Goal: Information Seeking & Learning: Check status

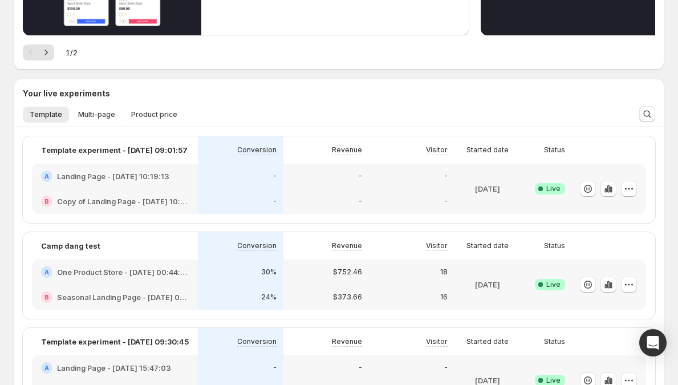
scroll to position [204, 0]
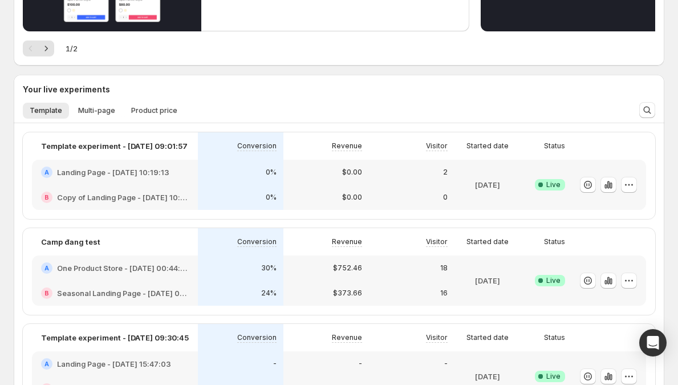
click at [334, 272] on div "$752.46" at bounding box center [326, 267] width 72 height 11
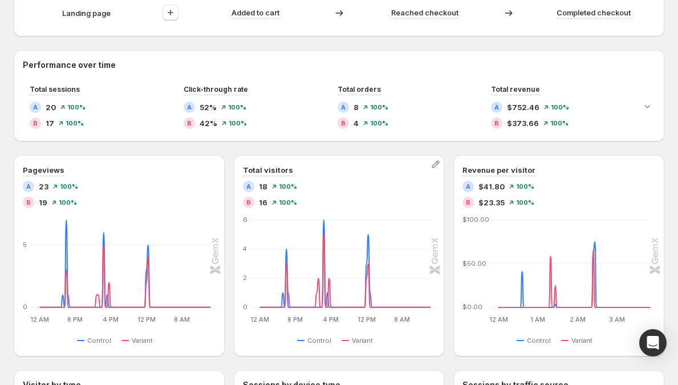
scroll to position [532, 0]
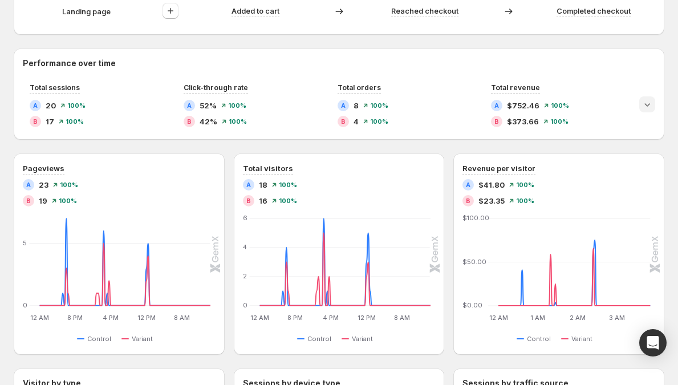
click at [652, 108] on icon "Expand chart" at bounding box center [647, 104] width 11 height 11
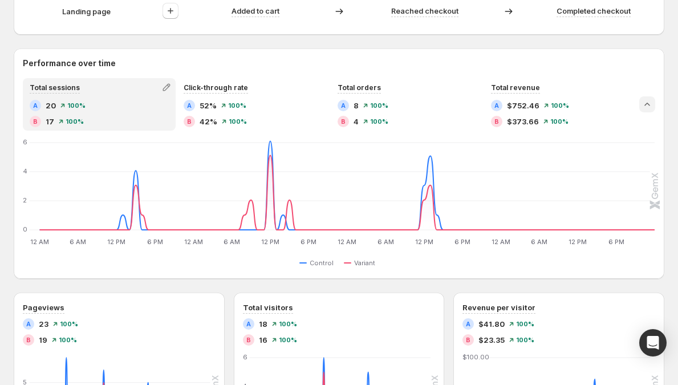
click at [652, 108] on icon "Collapse chart" at bounding box center [647, 104] width 11 height 11
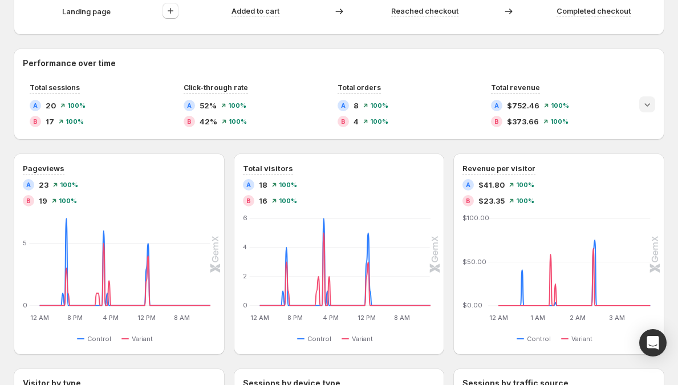
click at [652, 108] on icon "Expand chart" at bounding box center [647, 104] width 11 height 11
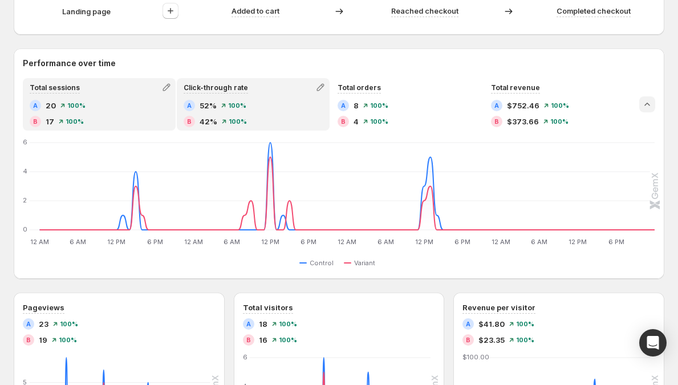
click at [292, 120] on div "B 42% 100%" at bounding box center [253, 121] width 139 height 11
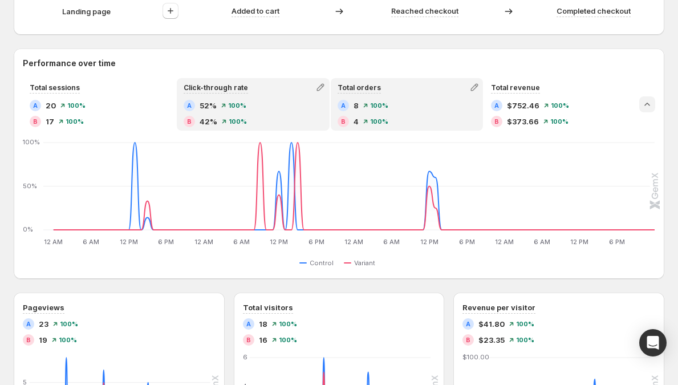
click at [390, 115] on div "A 8 100% B 4 100%" at bounding box center [407, 113] width 139 height 27
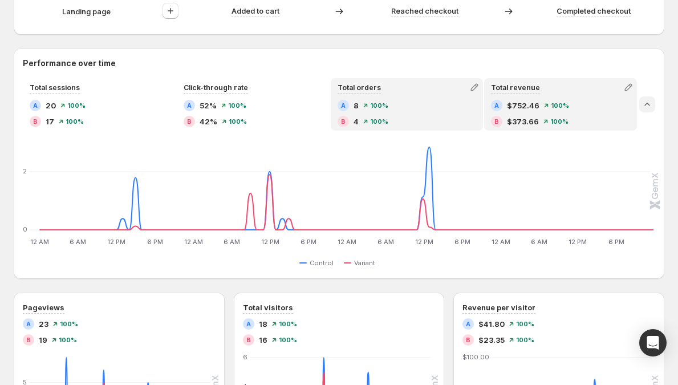
click at [523, 112] on div "A $752.46 100% B $373.66 100%" at bounding box center [560, 113] width 139 height 27
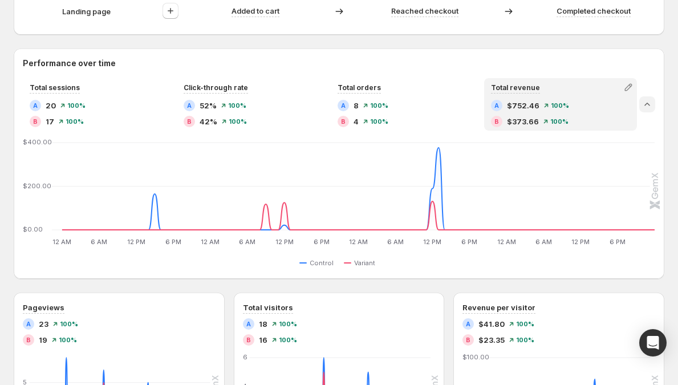
click at [653, 100] on icon "Collapse chart" at bounding box center [647, 104] width 11 height 11
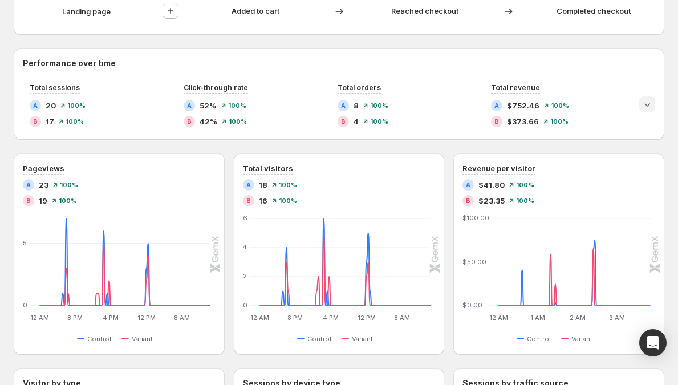
click at [653, 102] on icon "Expand chart" at bounding box center [647, 104] width 11 height 11
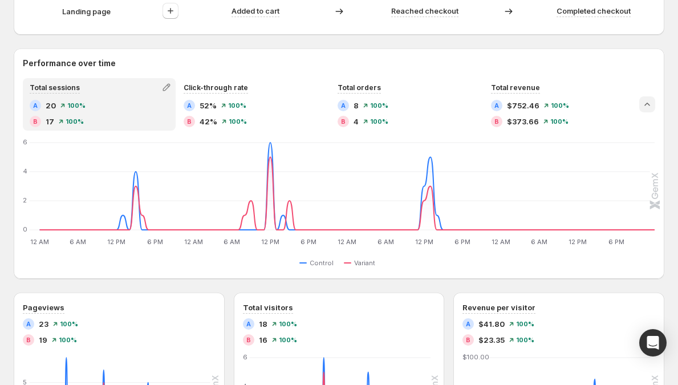
click at [653, 103] on icon "Collapse chart" at bounding box center [647, 104] width 11 height 11
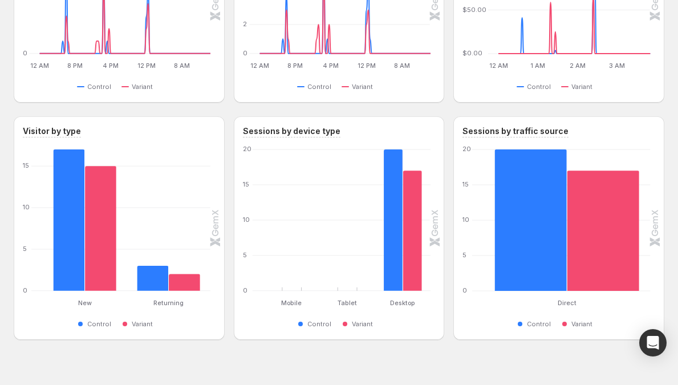
scroll to position [800, 0]
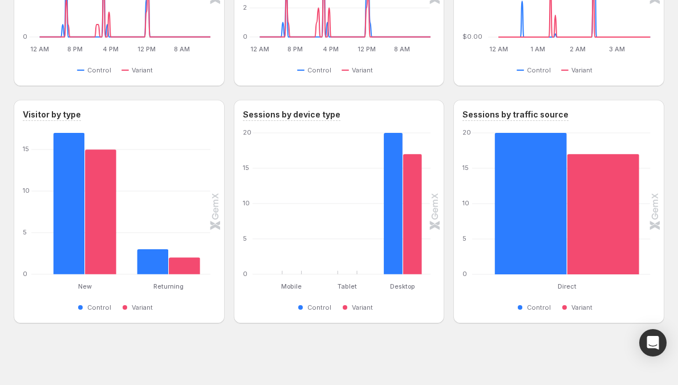
click at [232, 189] on div "Visitor by type New New Returning Returning 0 5 10 15 Control Variant Sessions …" at bounding box center [339, 212] width 651 height 224
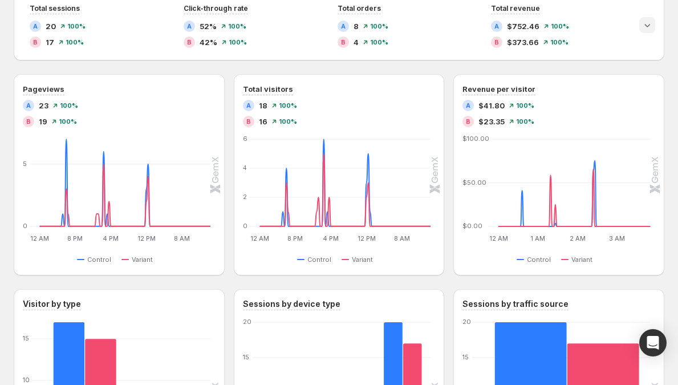
scroll to position [592, 0]
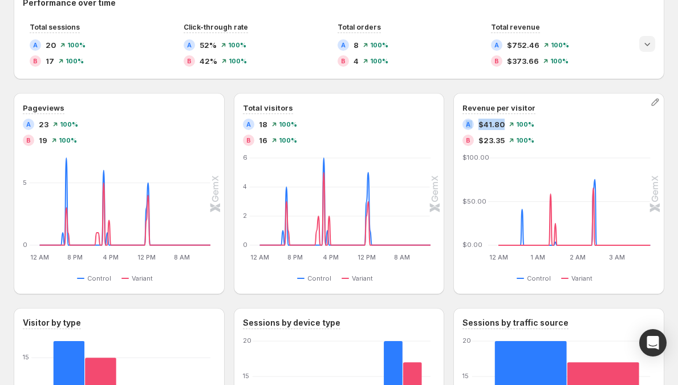
drag, startPoint x: 471, startPoint y: 126, endPoint x: 507, endPoint y: 126, distance: 35.9
click at [505, 126] on div "A $41.80" at bounding box center [484, 124] width 42 height 11
click at [505, 126] on span "$41.80" at bounding box center [492, 124] width 26 height 11
click at [474, 126] on div "A" at bounding box center [468, 124] width 11 height 11
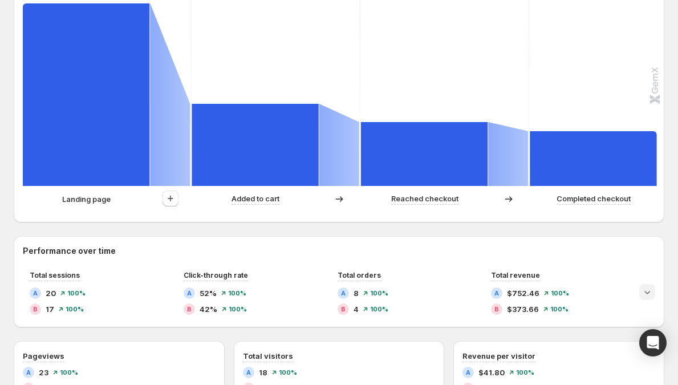
scroll to position [326, 0]
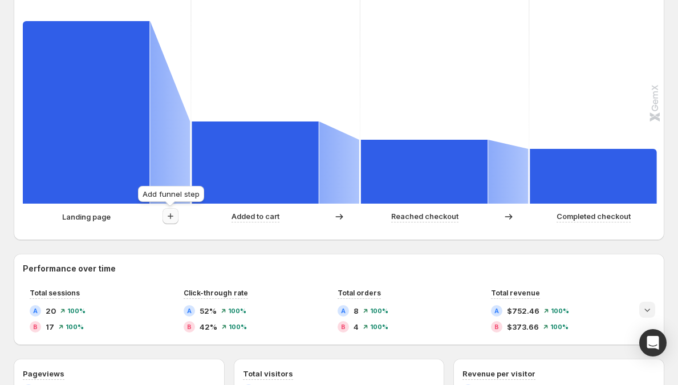
click at [168, 221] on icon "button" at bounding box center [170, 216] width 11 height 11
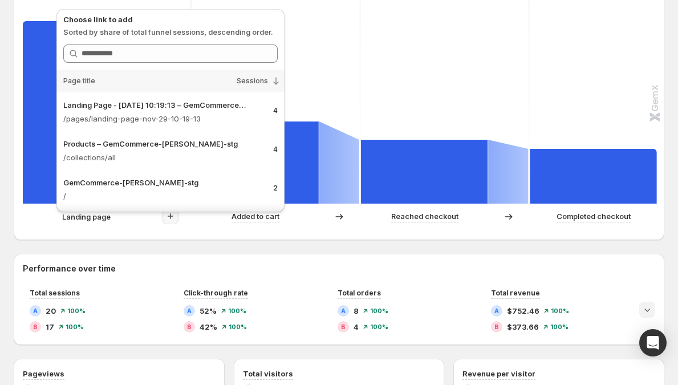
click at [175, 219] on icon "button" at bounding box center [170, 216] width 11 height 11
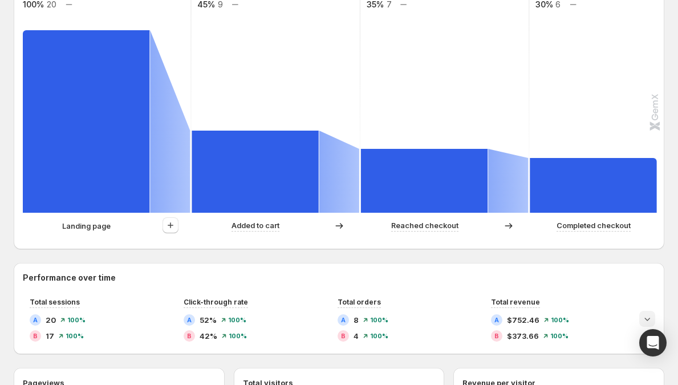
scroll to position [302, 0]
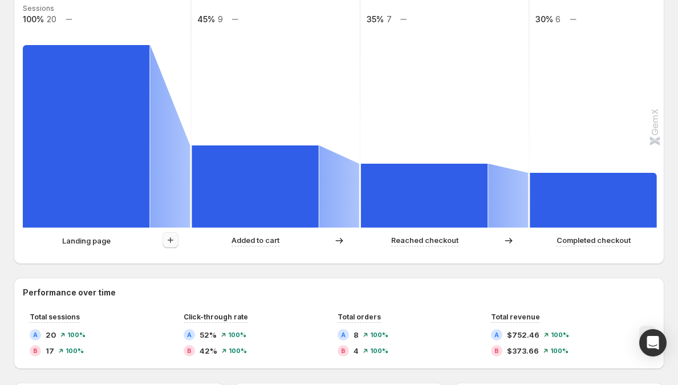
click at [168, 233] on button "button" at bounding box center [171, 240] width 16 height 16
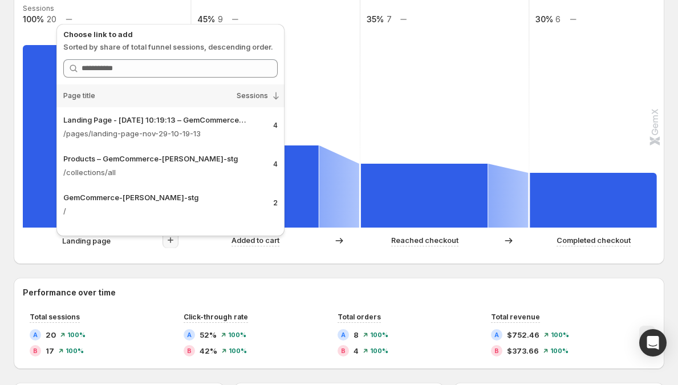
click at [171, 242] on icon "button" at bounding box center [171, 240] width 6 height 6
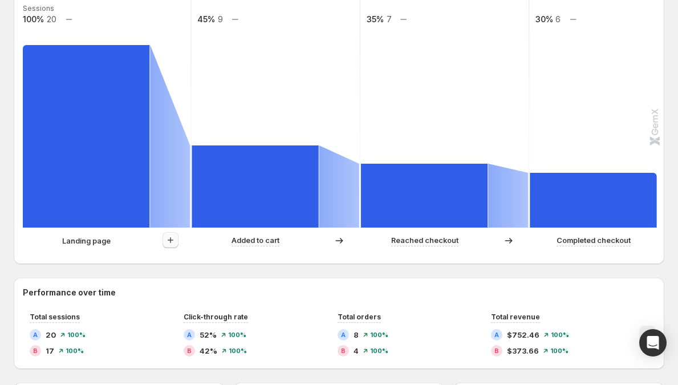
click at [171, 242] on icon "button" at bounding box center [171, 240] width 6 height 6
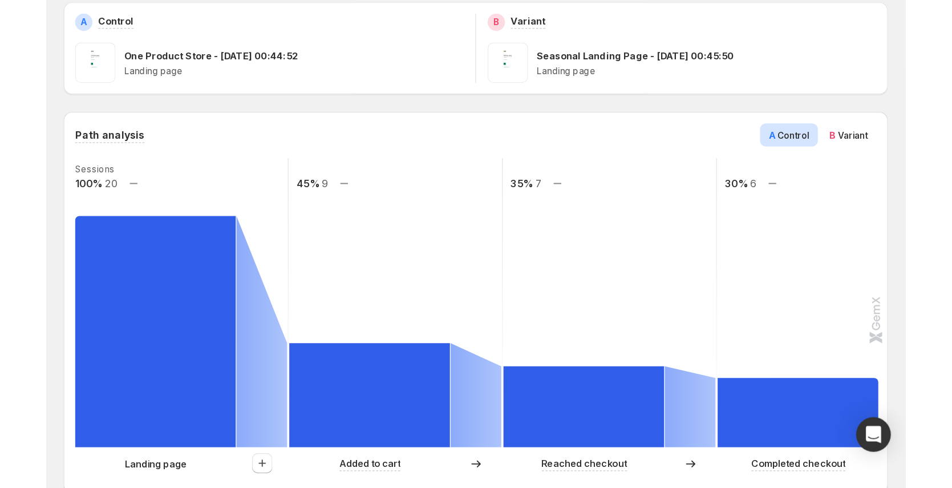
scroll to position [6, 0]
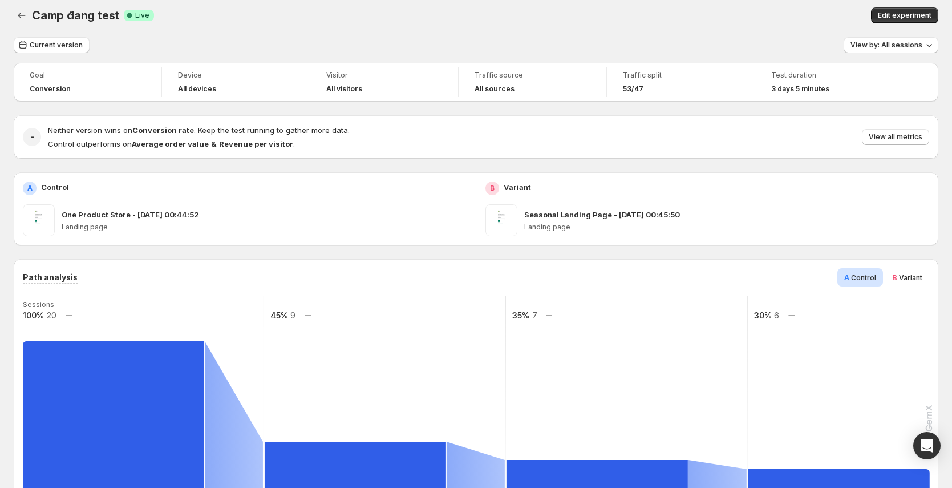
click at [132, 10] on icon at bounding box center [129, 15] width 11 height 11
click at [137, 15] on span "Live" at bounding box center [142, 15] width 14 height 9
click at [678, 41] on span "View by: All sessions" at bounding box center [887, 45] width 72 height 9
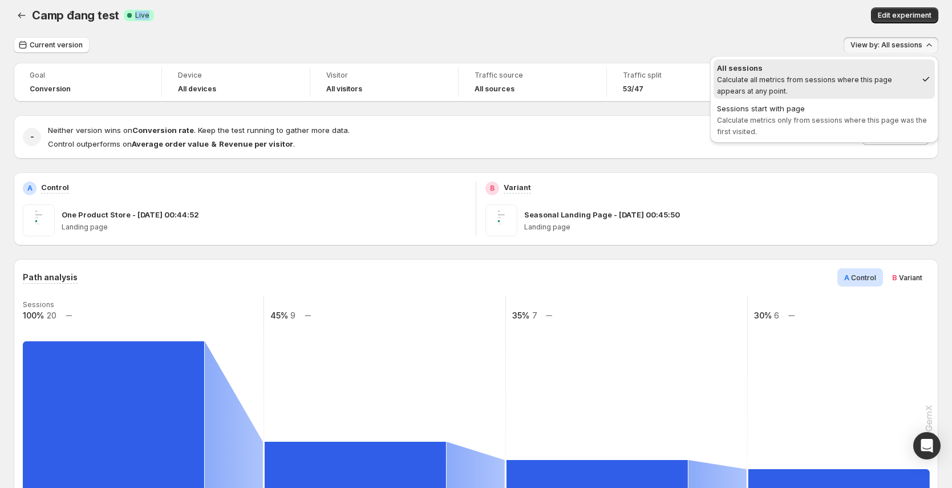
click at [678, 30] on div "Camp đang test. This page is ready Camp đang test Success Complete Live Edit ex…" at bounding box center [476, 15] width 925 height 43
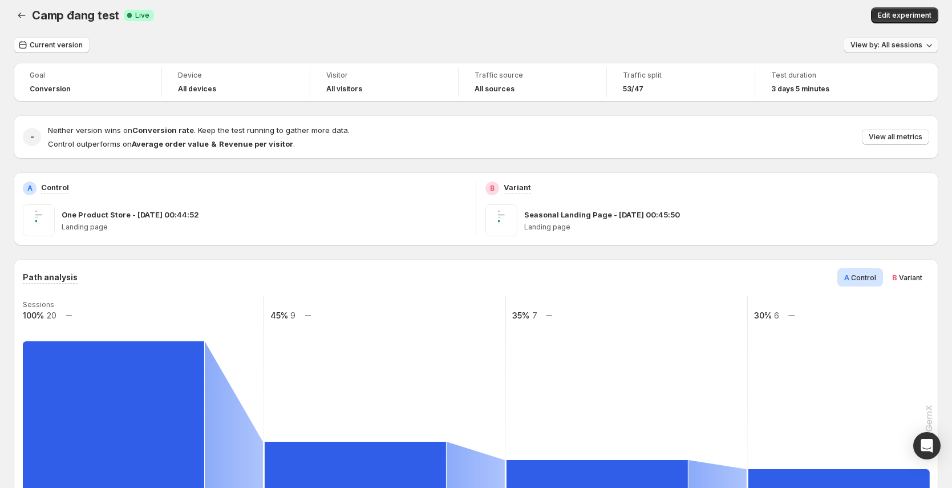
click at [678, 50] on button "View by: All sessions" at bounding box center [891, 45] width 95 height 16
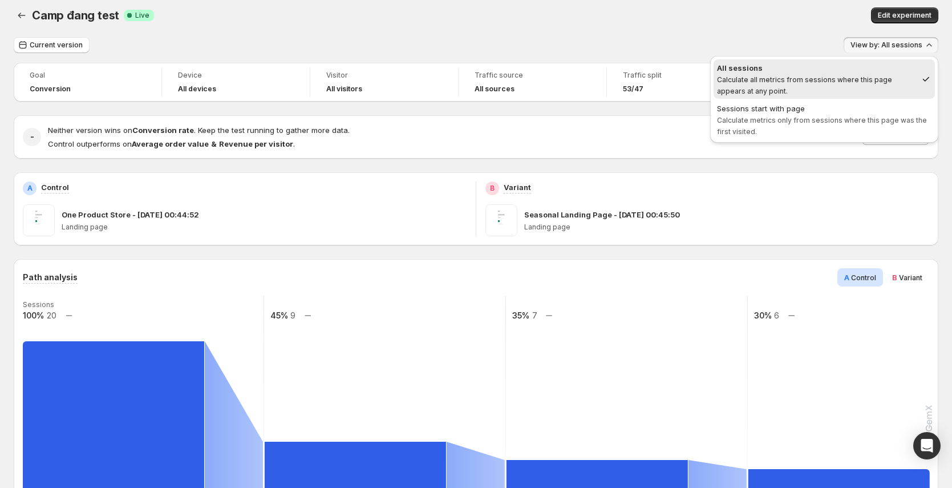
click at [678, 50] on button "View by: All sessions" at bounding box center [891, 45] width 95 height 16
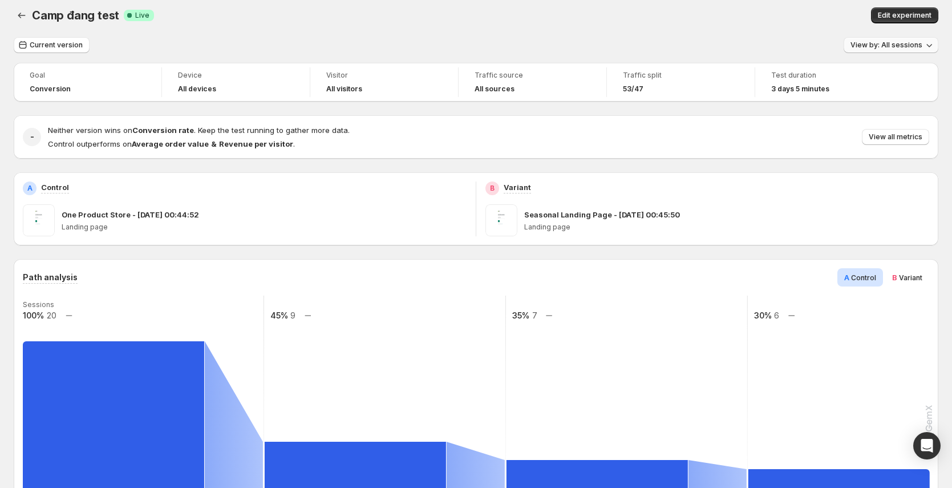
click at [678, 50] on button "View by: All sessions" at bounding box center [891, 45] width 95 height 16
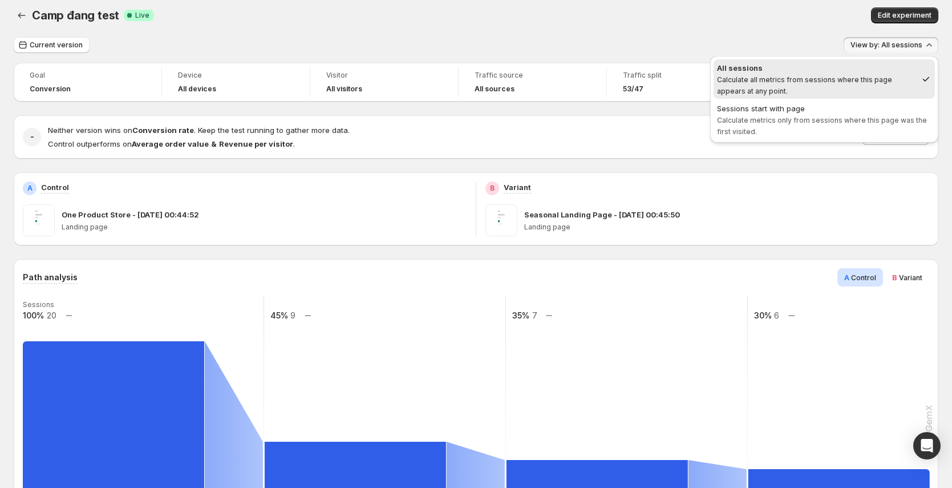
click at [678, 50] on button "View by: All sessions" at bounding box center [891, 45] width 95 height 16
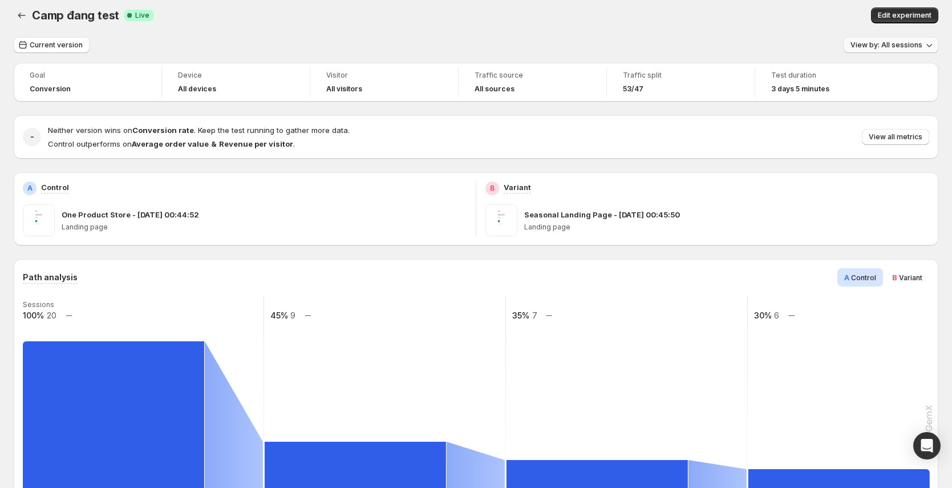
click at [678, 50] on button "View by: All sessions" at bounding box center [891, 45] width 95 height 16
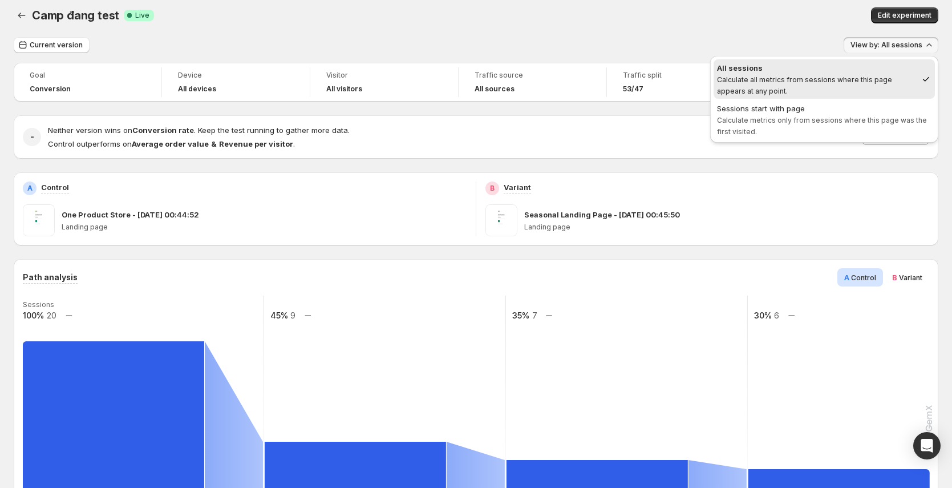
click at [678, 50] on button "View by: All sessions" at bounding box center [891, 45] width 95 height 16
